Goal: Transaction & Acquisition: Purchase product/service

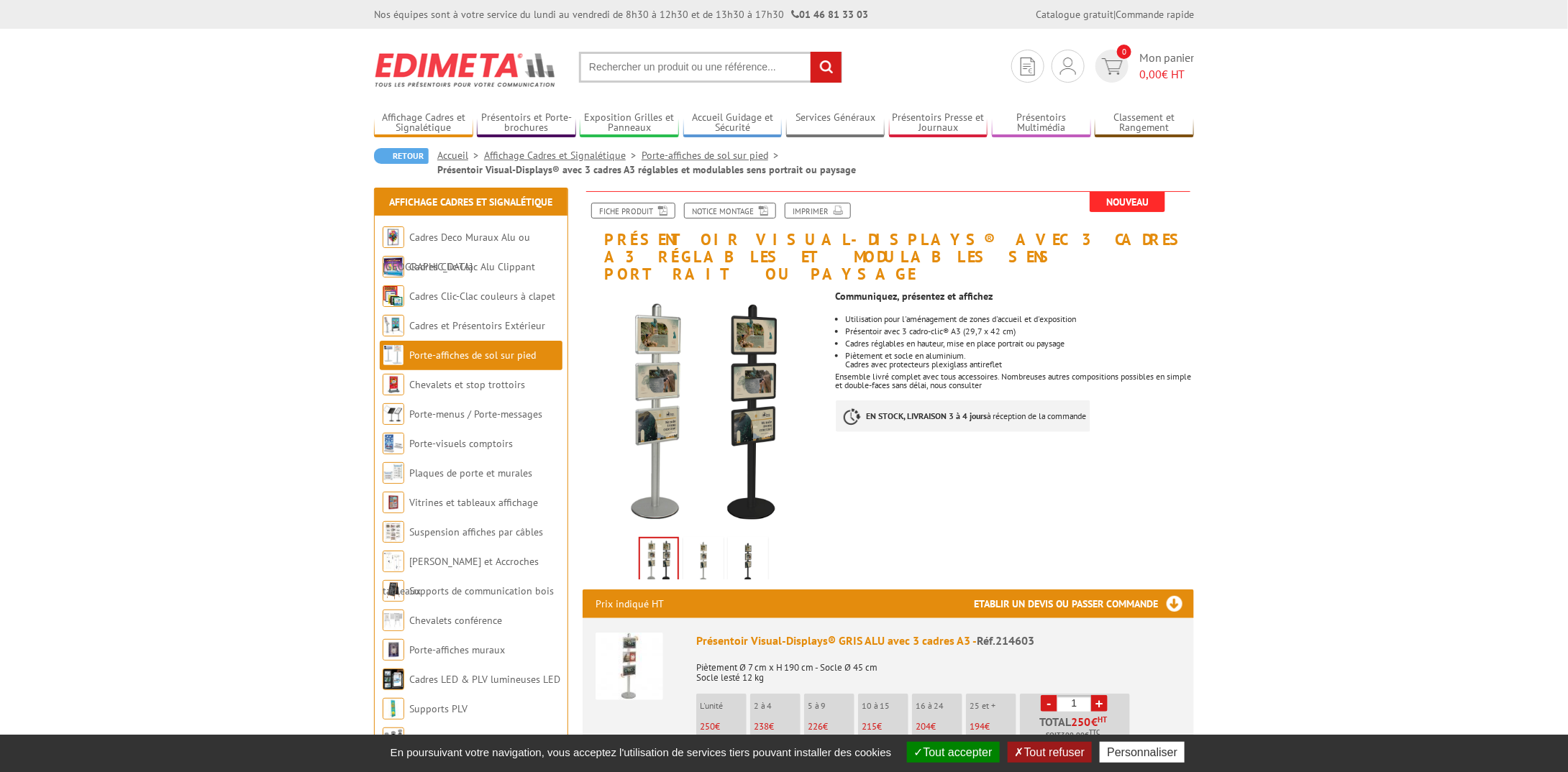
click at [1101, 695] on link "+" at bounding box center [1099, 703] width 17 height 17
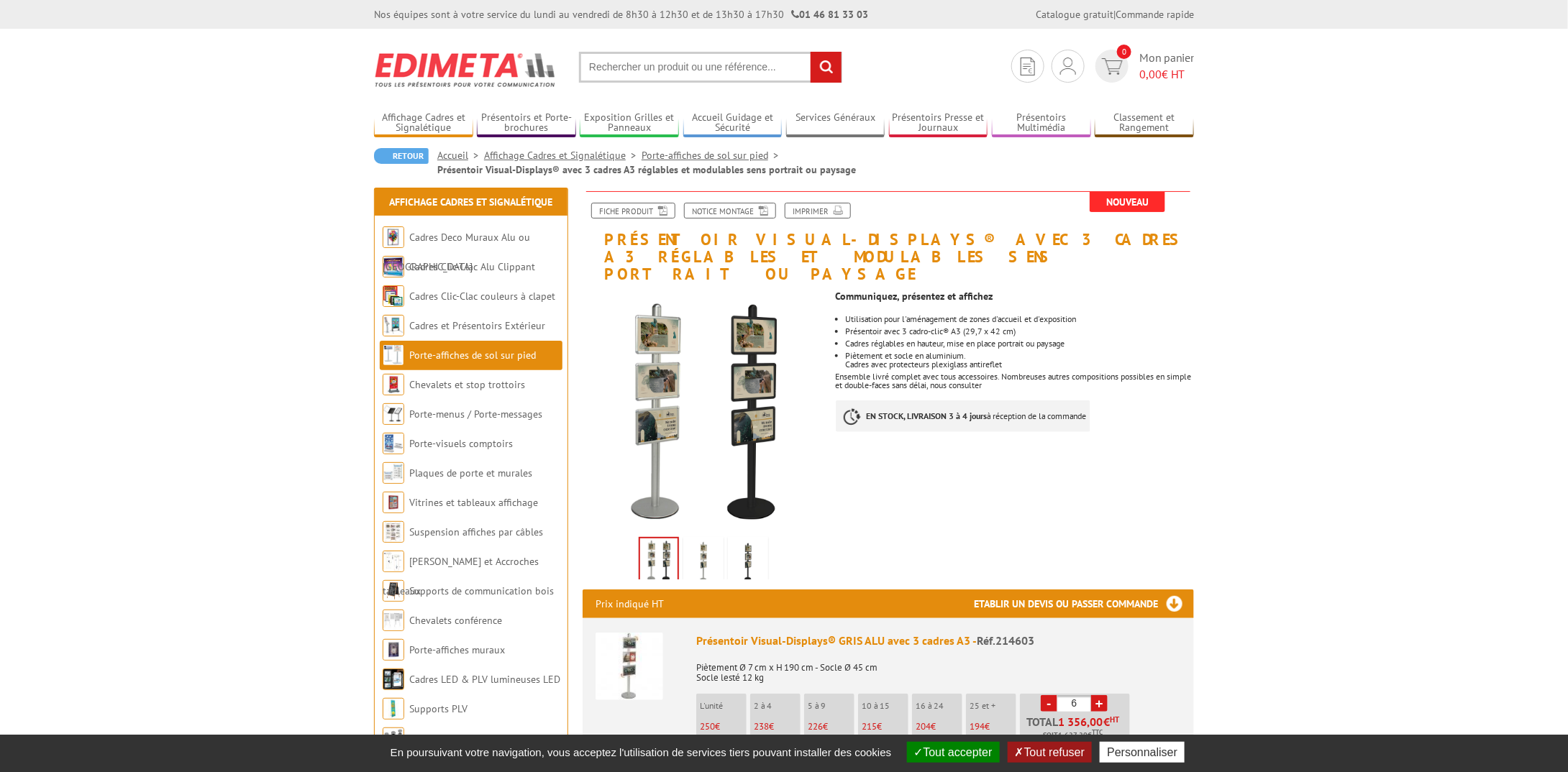
click at [1101, 695] on link "+" at bounding box center [1099, 703] width 17 height 17
type input "7"
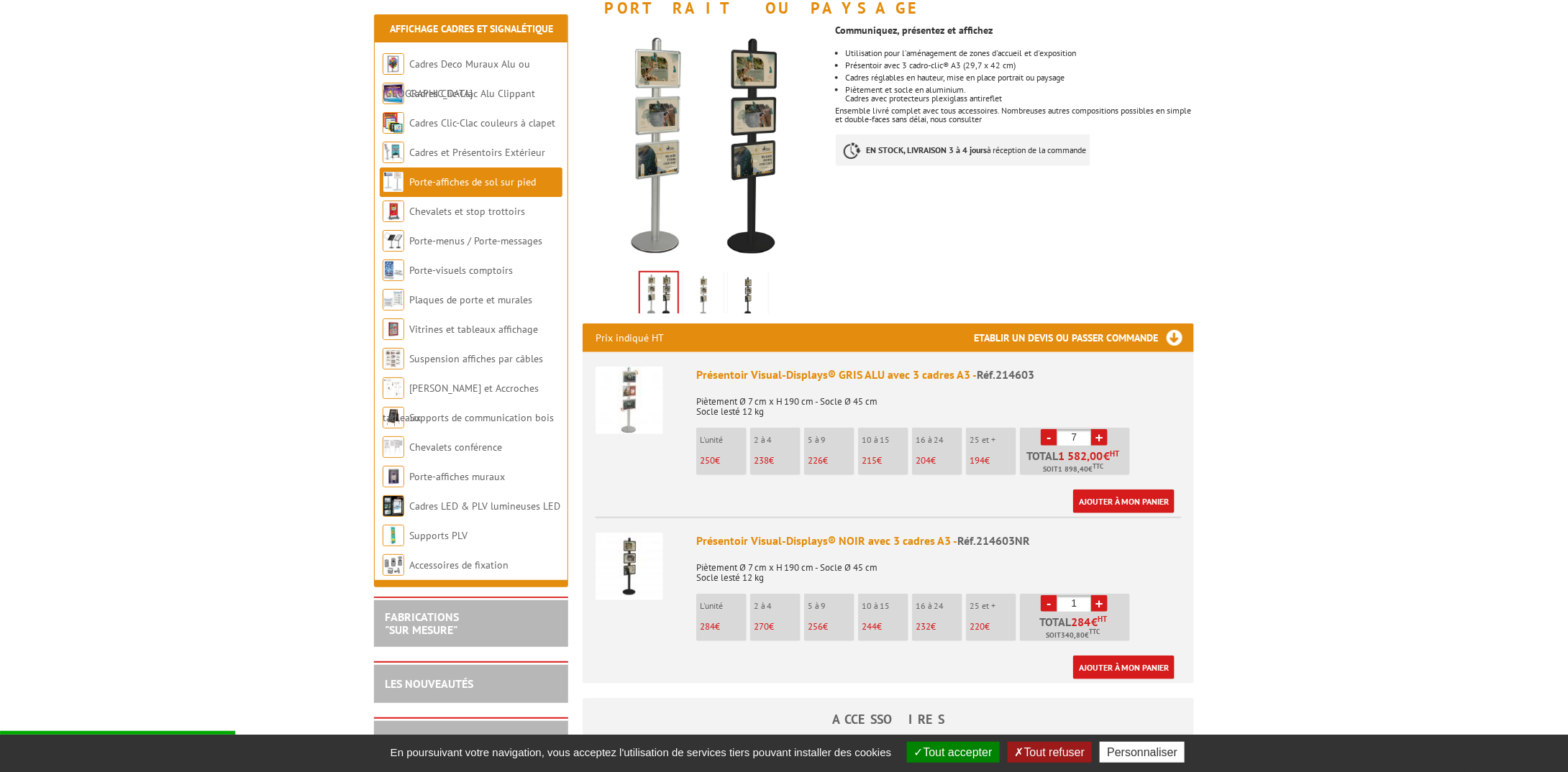
scroll to position [287, 0]
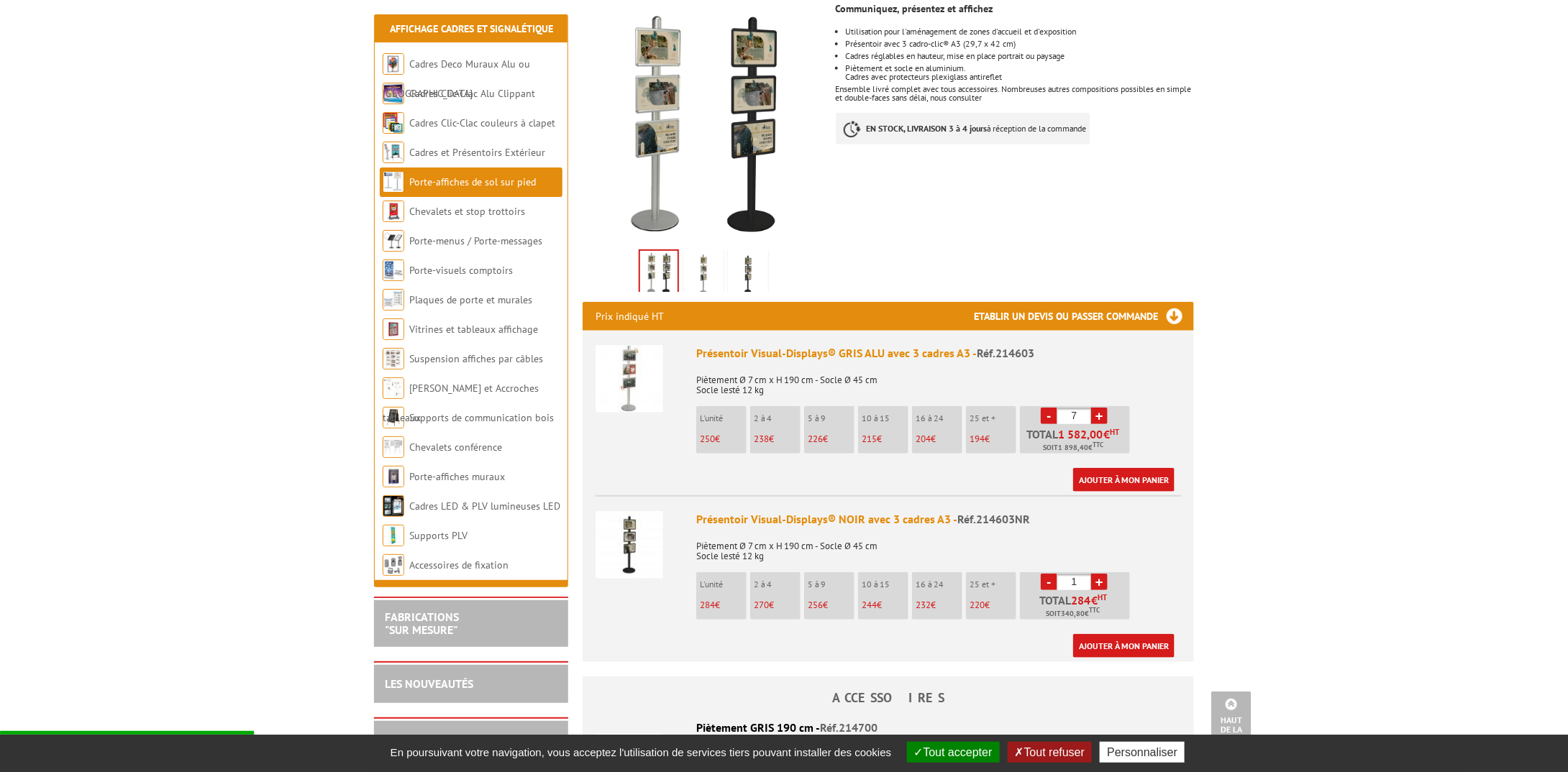
click at [1099, 574] on link "+" at bounding box center [1099, 582] width 17 height 17
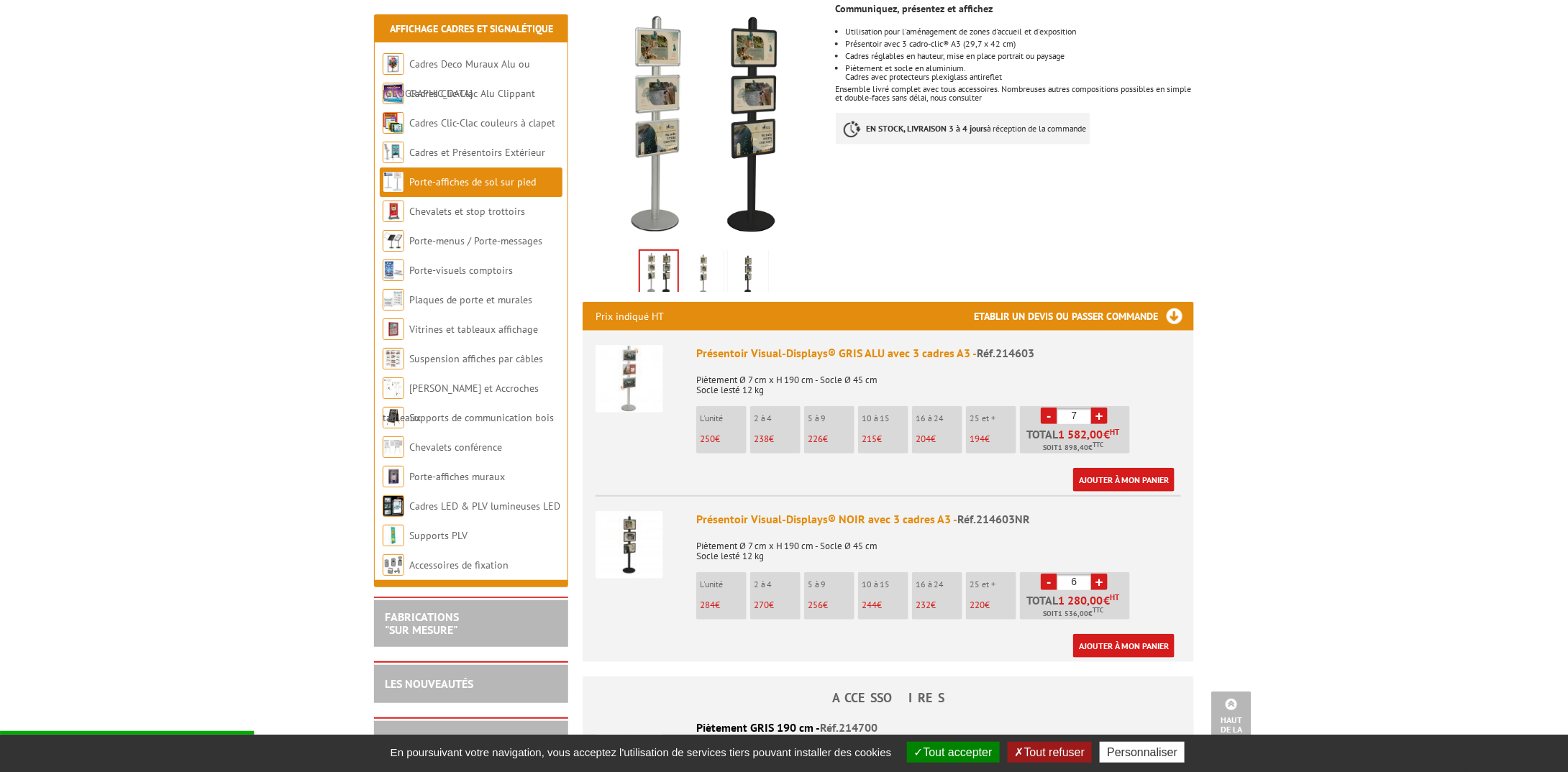
click at [1099, 574] on link "+" at bounding box center [1099, 582] width 17 height 17
type input "7"
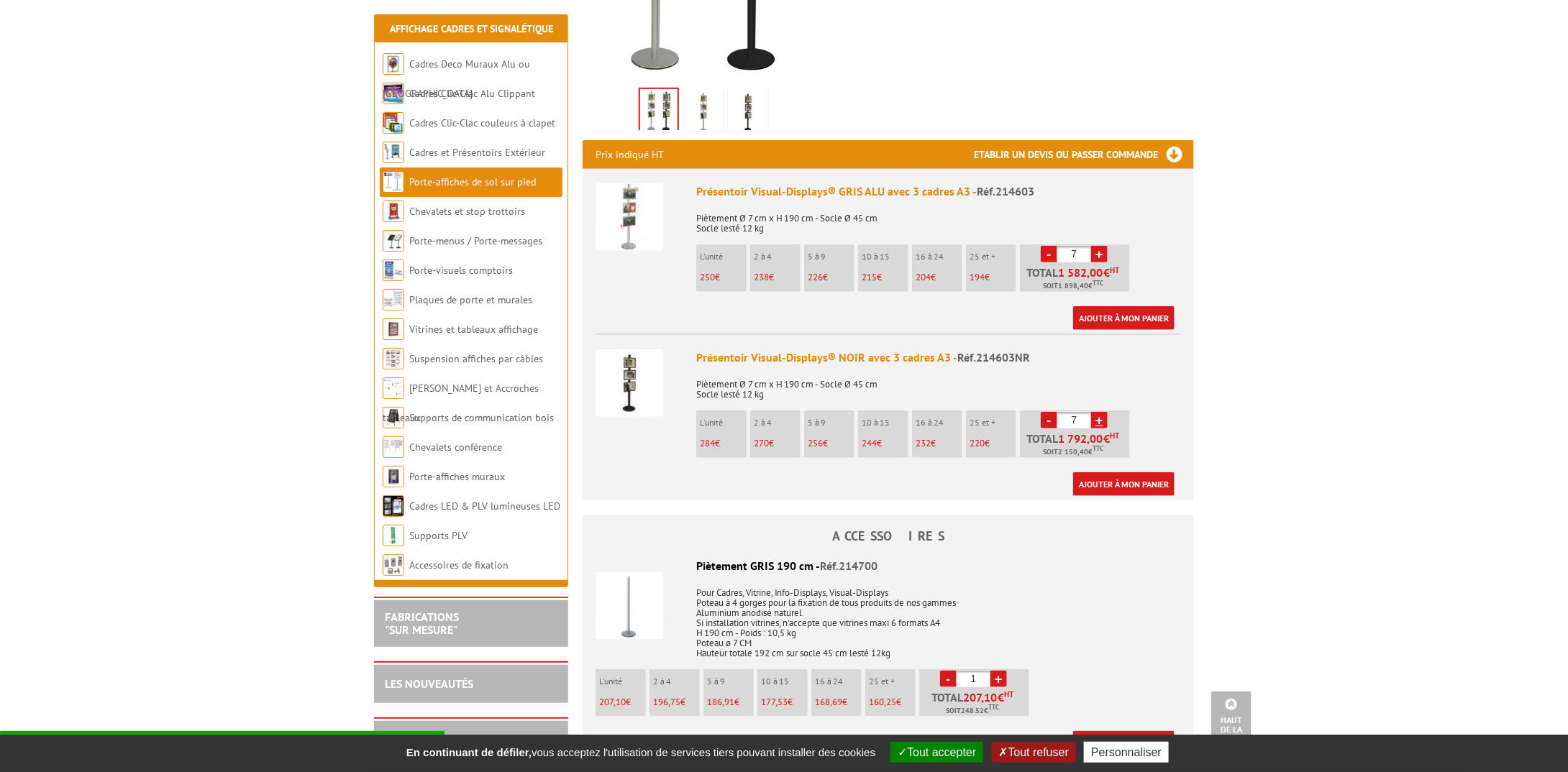
scroll to position [432, 0]
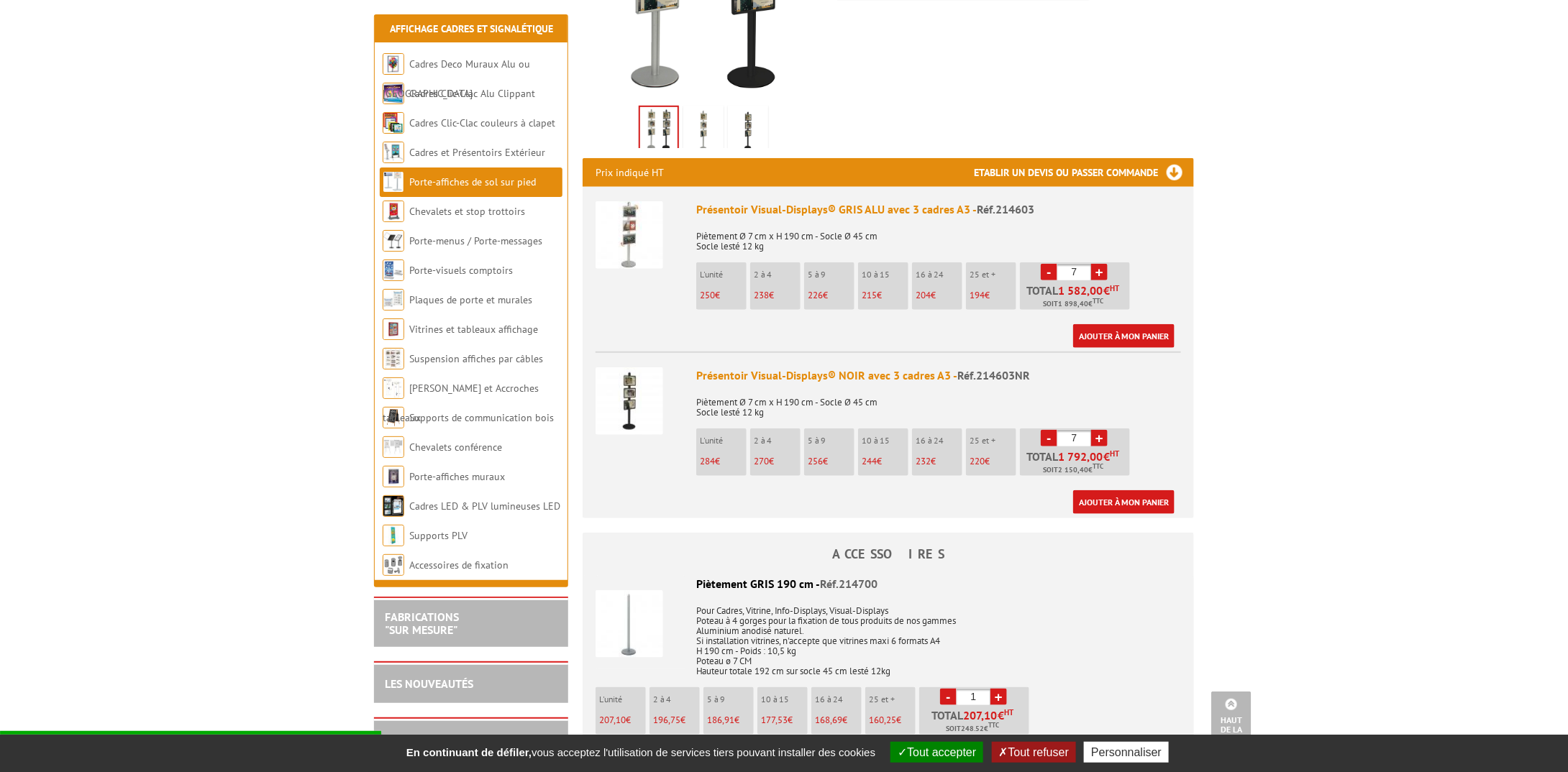
click at [640, 232] on img at bounding box center [629, 235] width 68 height 68
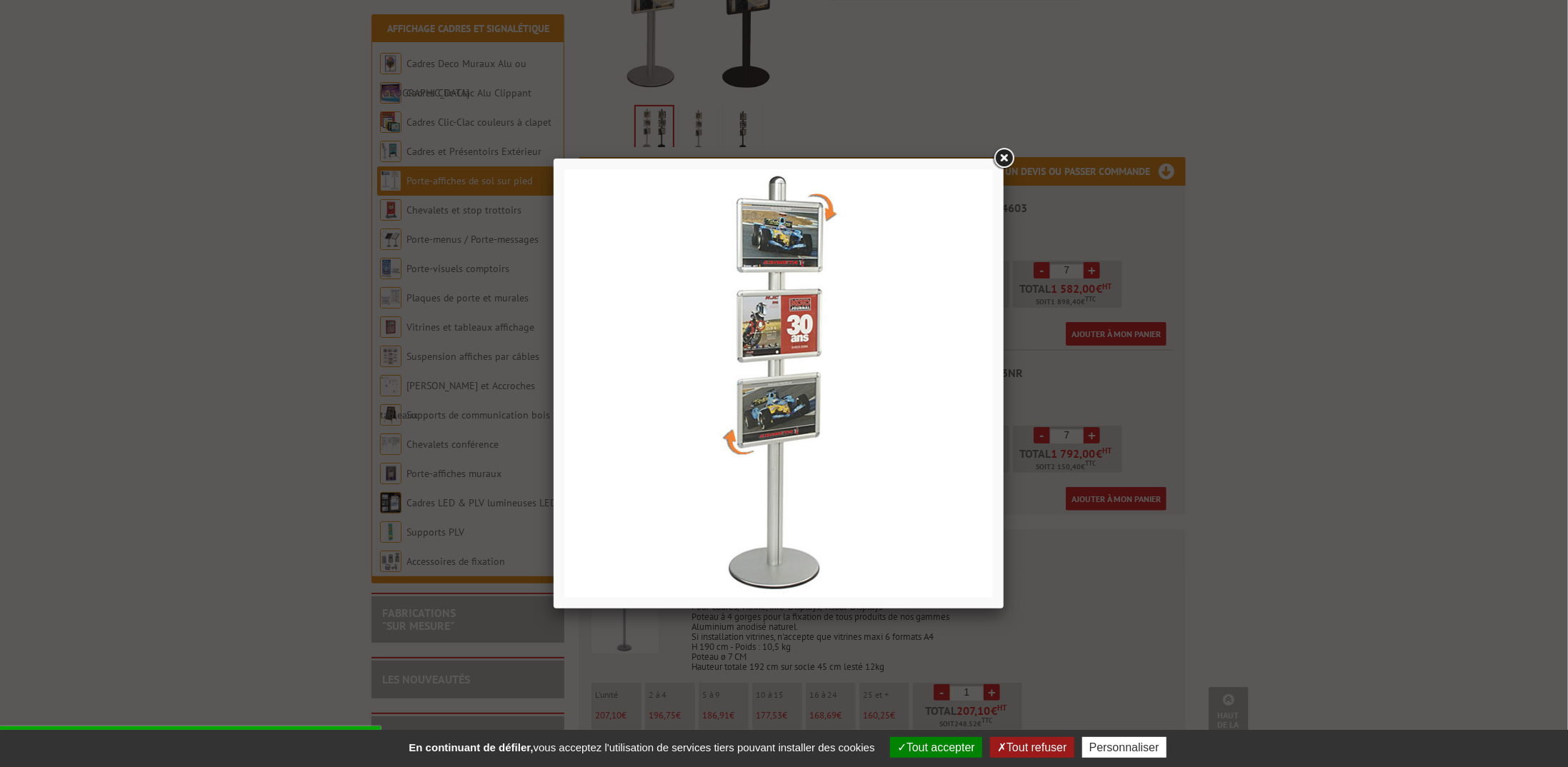
click at [1001, 158] on link at bounding box center [1003, 158] width 25 height 25
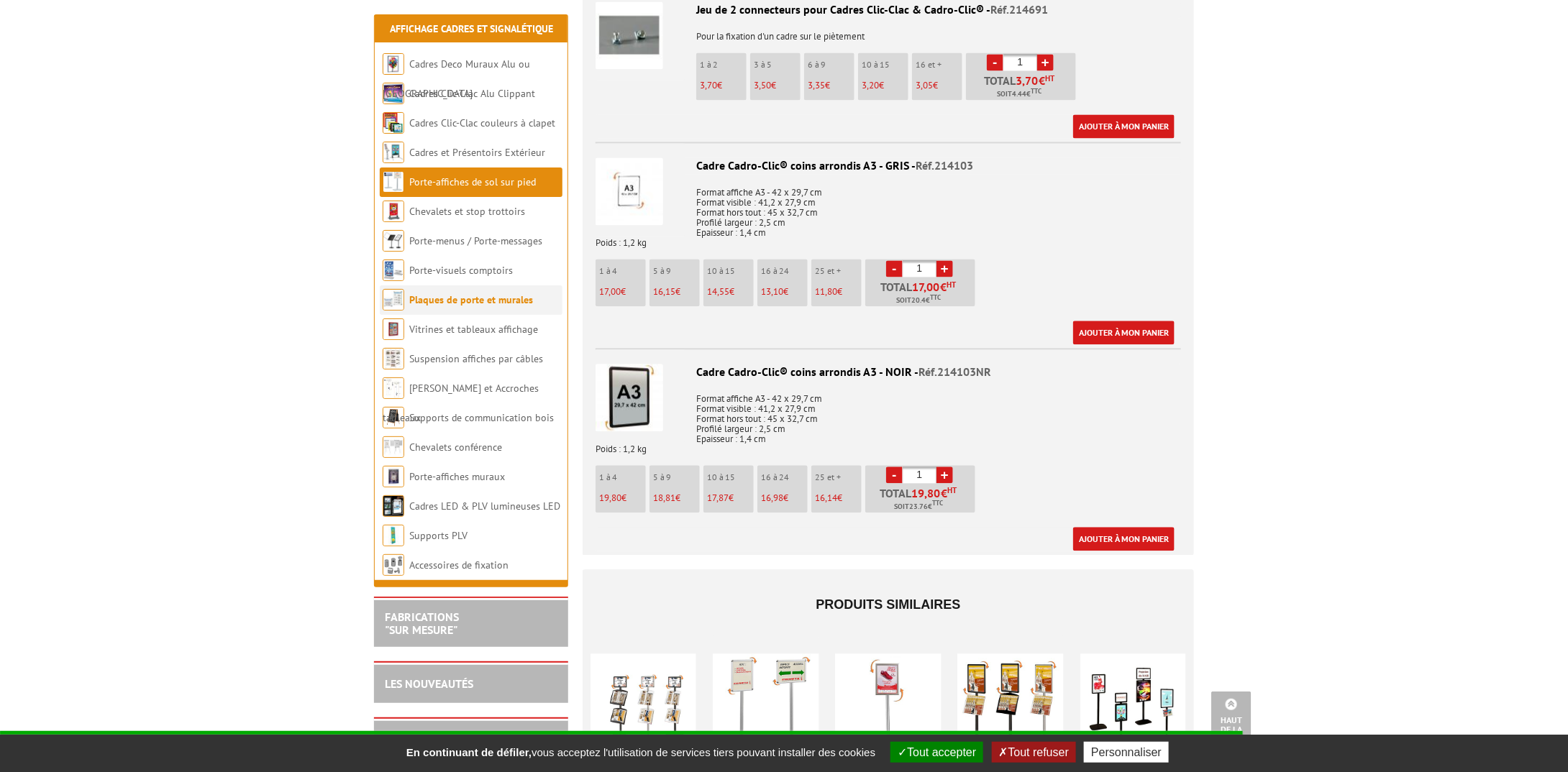
scroll to position [1366, 0]
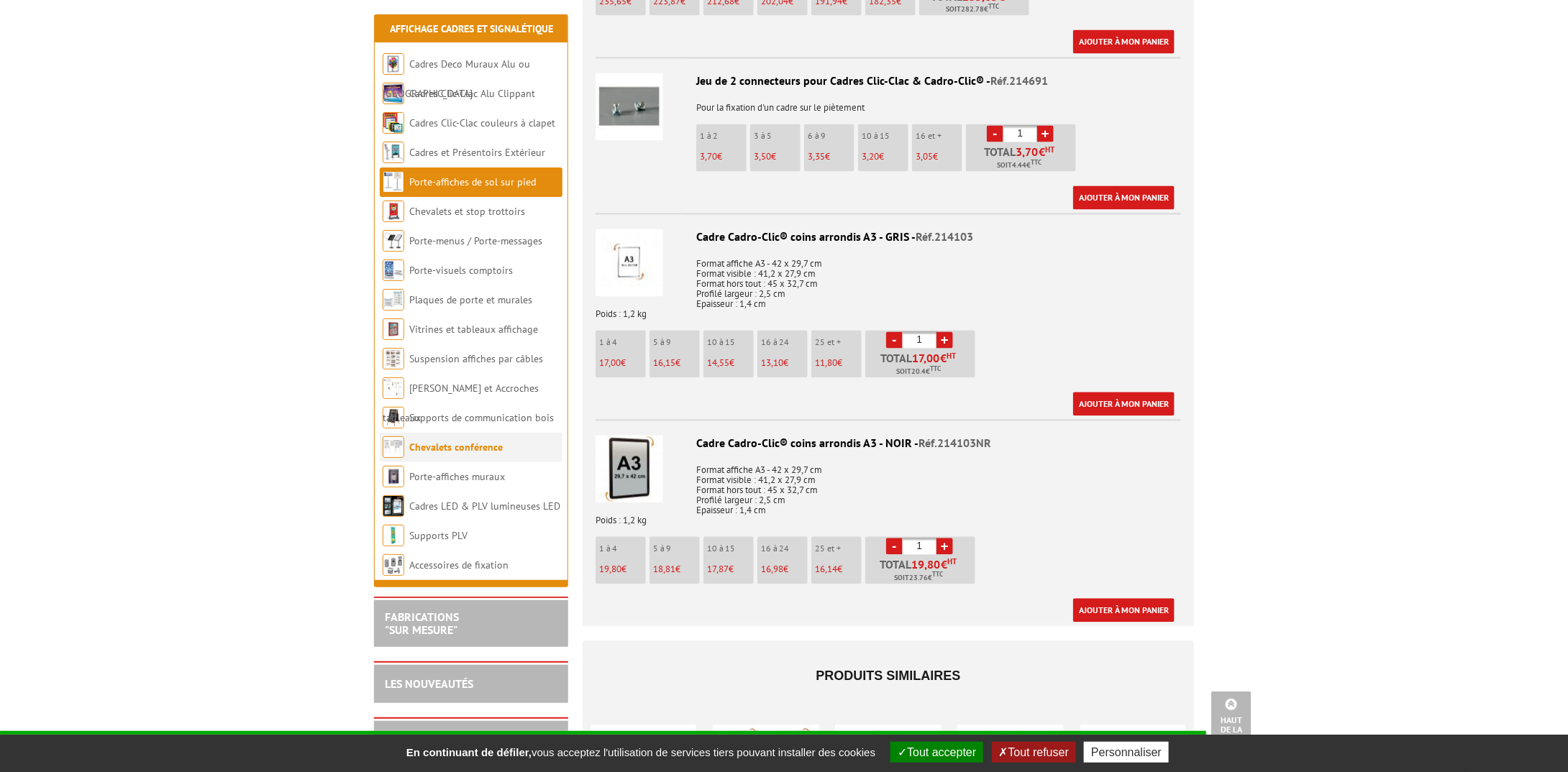
click at [451, 445] on link "Chevalets conférence" at bounding box center [456, 448] width 93 height 13
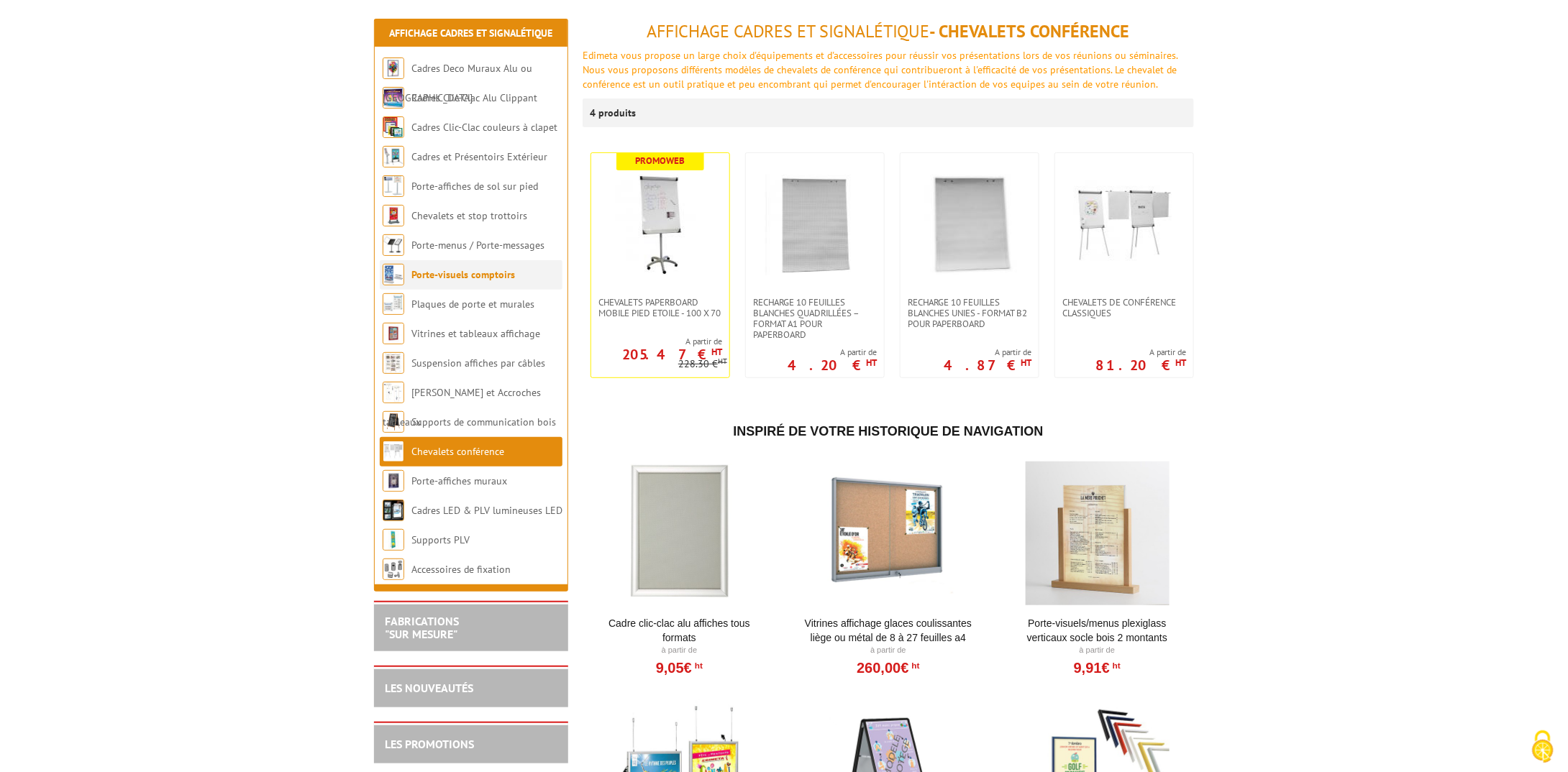
scroll to position [215, 0]
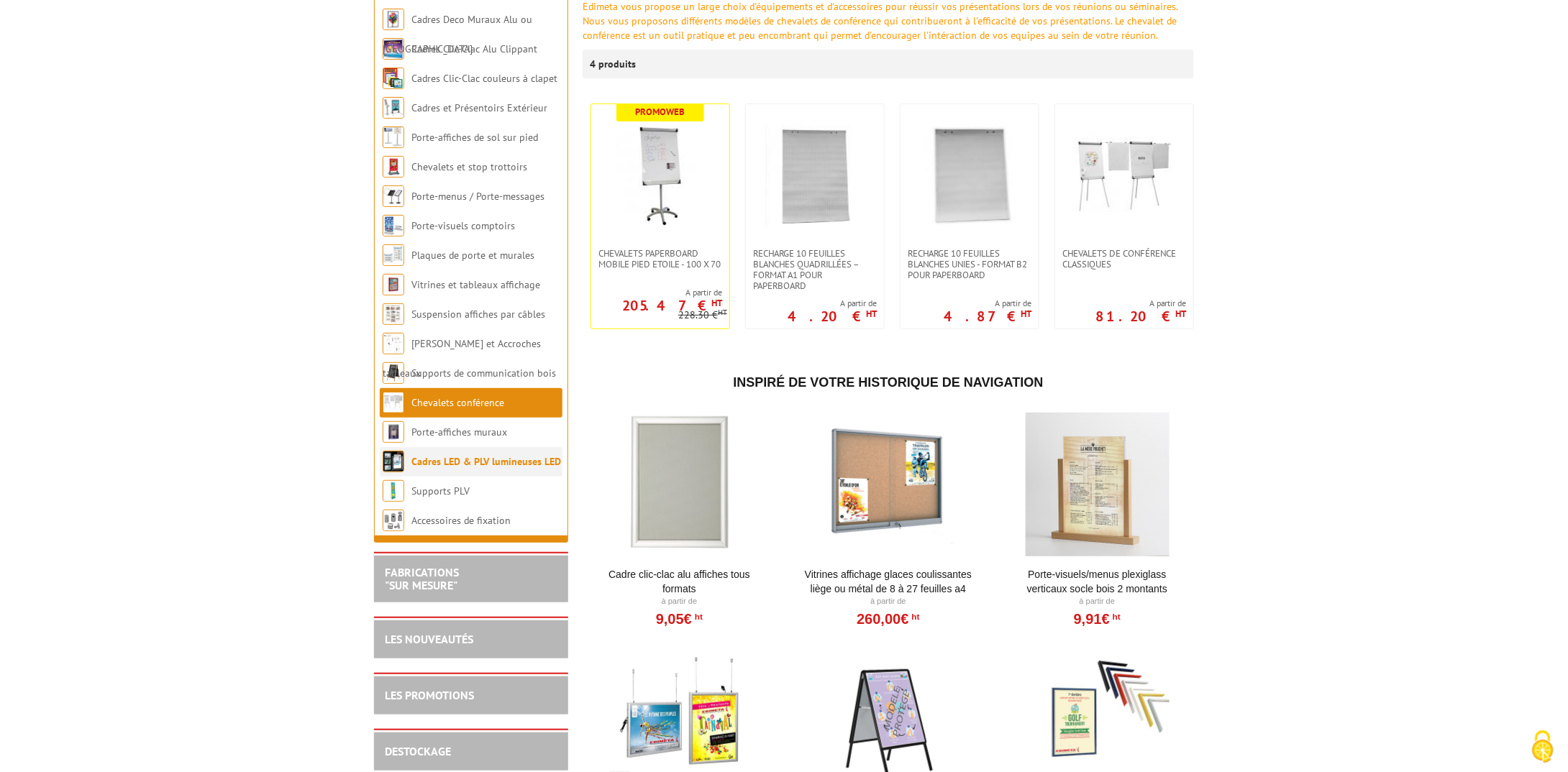
click at [443, 461] on link "Cadres LED & PLV lumineuses LED" at bounding box center [486, 462] width 149 height 13
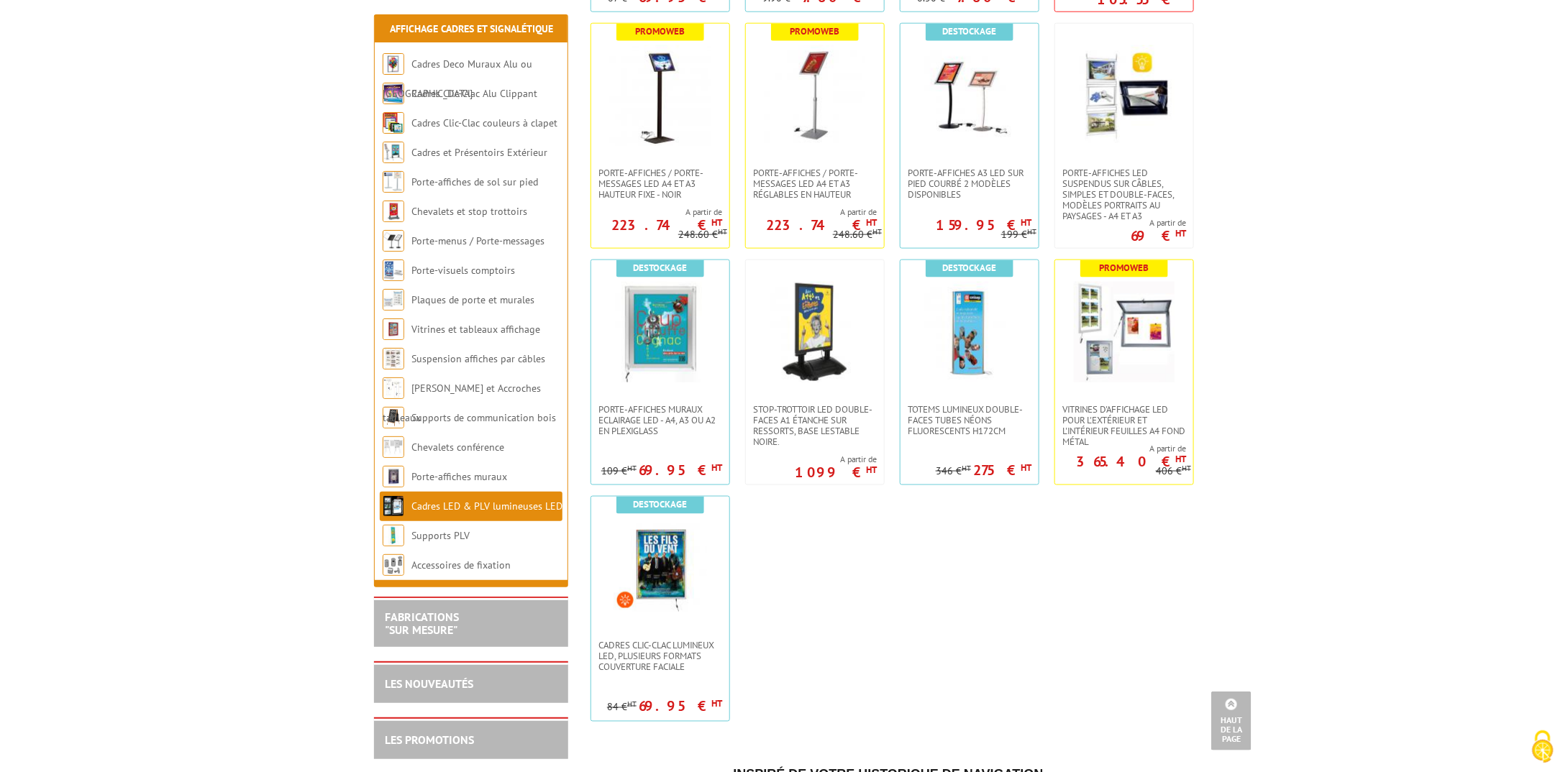
scroll to position [863, 0]
